Goal: Information Seeking & Learning: Learn about a topic

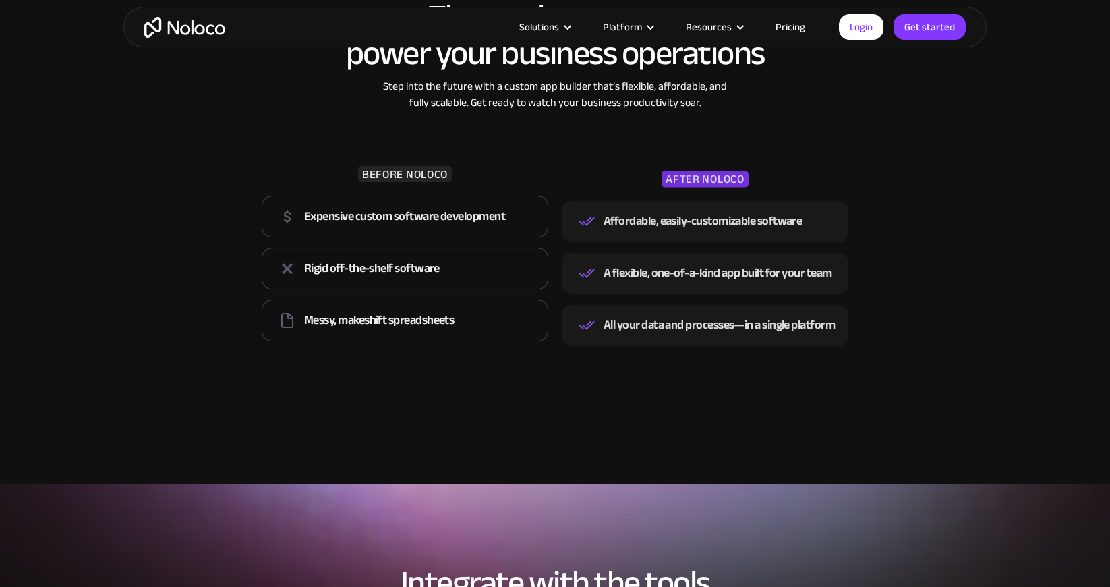
scroll to position [1841, 0]
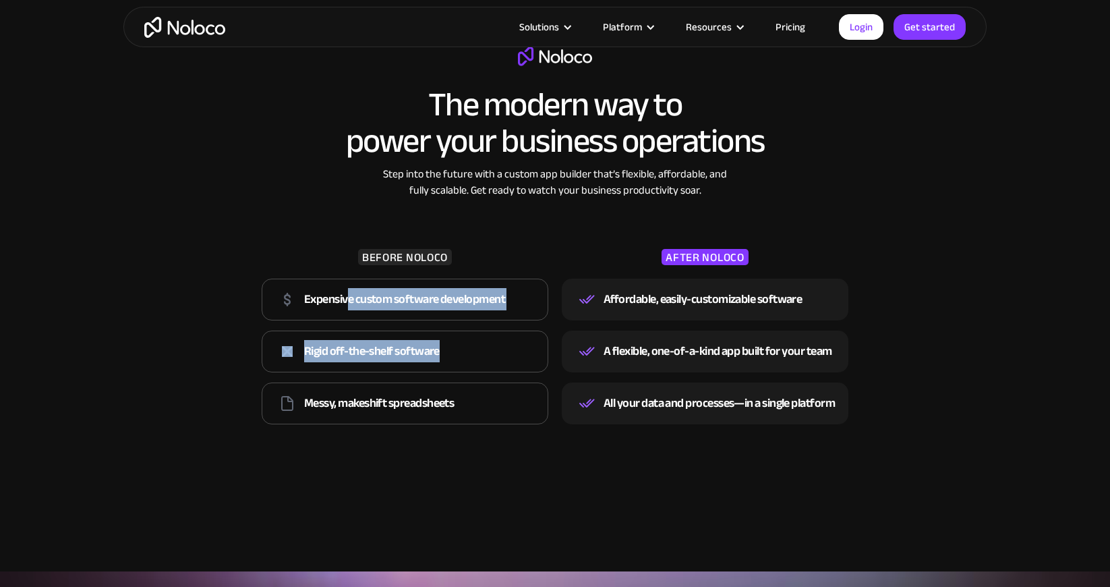
drag, startPoint x: 349, startPoint y: 303, endPoint x: 484, endPoint y: 355, distance: 145.1
click at [484, 355] on div "Expensive custom software development Rigid off-the-shelf software Messy, makes…" at bounding box center [405, 352] width 287 height 156
click at [484, 356] on div "Rigid off-the-shelf software" at bounding box center [405, 351] width 287 height 42
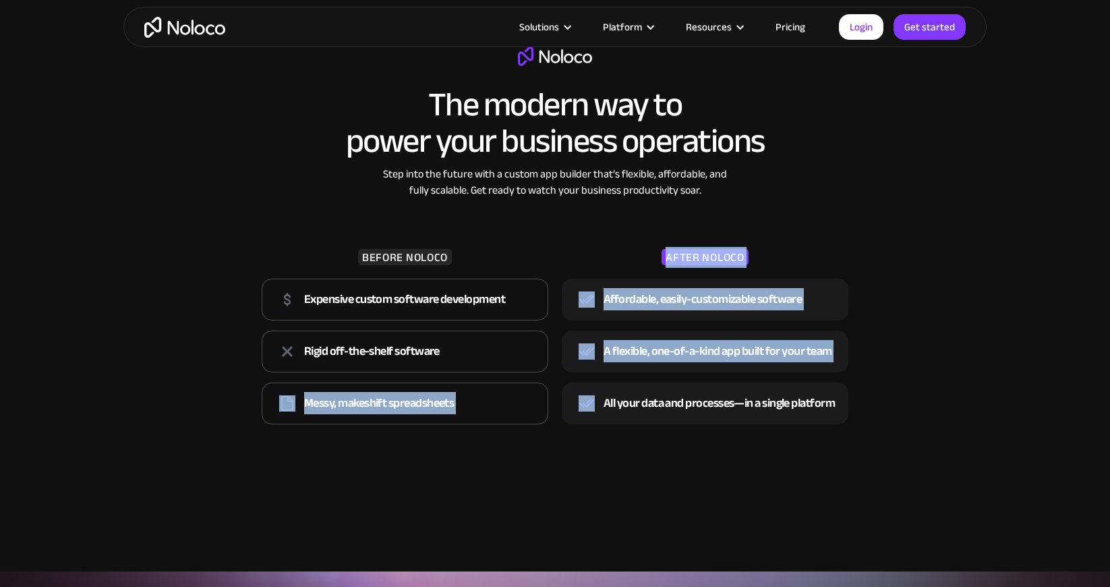
drag, startPoint x: 485, startPoint y: 357, endPoint x: 561, endPoint y: 415, distance: 95.7
click at [561, 415] on div "BEFORE NOLOCO Expensive custom software development Rigid off-the-shelf softwar…" at bounding box center [555, 313] width 600 height 231
click at [527, 458] on div "The modern way to power your business operations Step into the future with a cu…" at bounding box center [554, 251] width 863 height 436
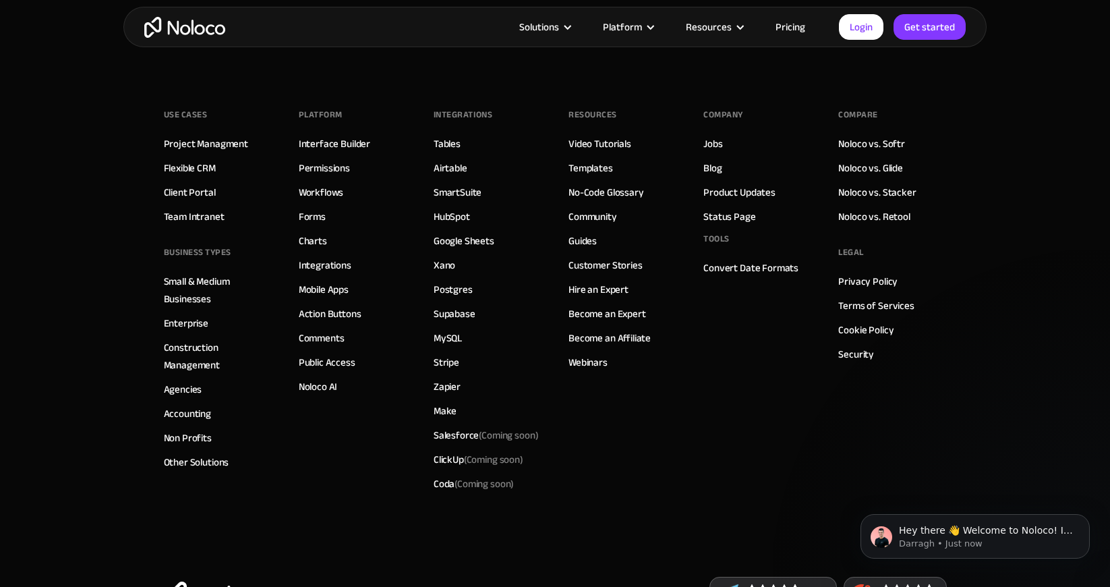
scroll to position [7644, 0]
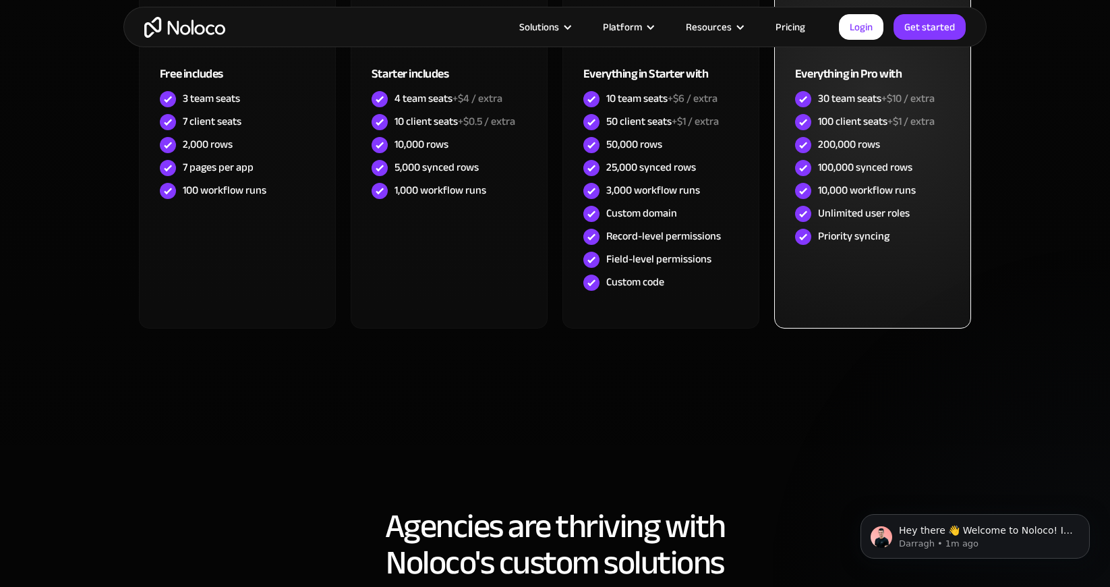
scroll to position [4588, 0]
